Goal: Find specific page/section

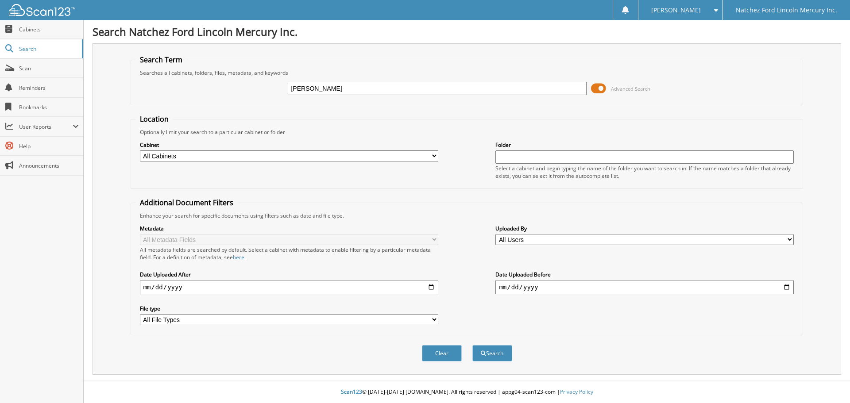
type input "[PERSON_NAME]"
click at [472, 345] on button "Search" at bounding box center [492, 353] width 40 height 16
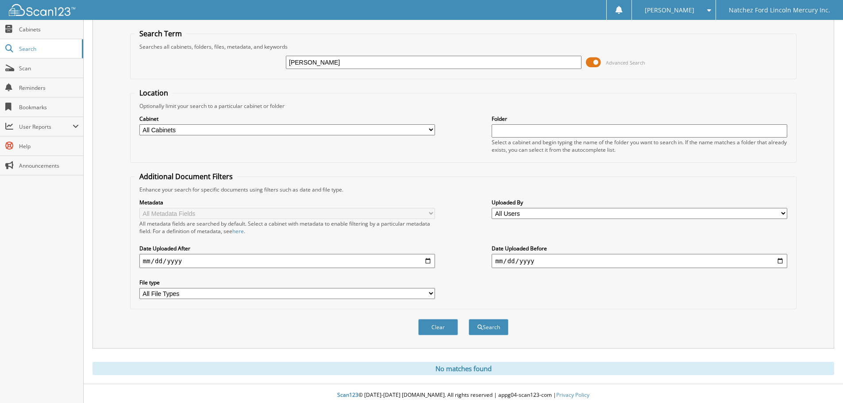
scroll to position [30, 0]
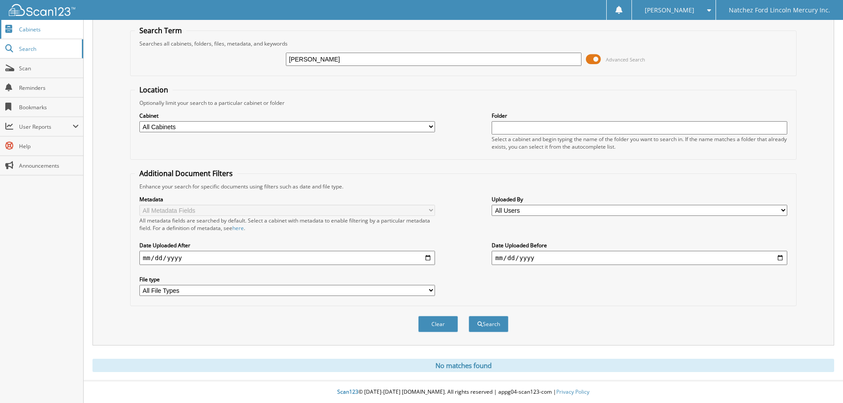
click at [30, 28] on span "Cabinets" at bounding box center [49, 30] width 60 height 8
